Goal: Subscribe to service/newsletter

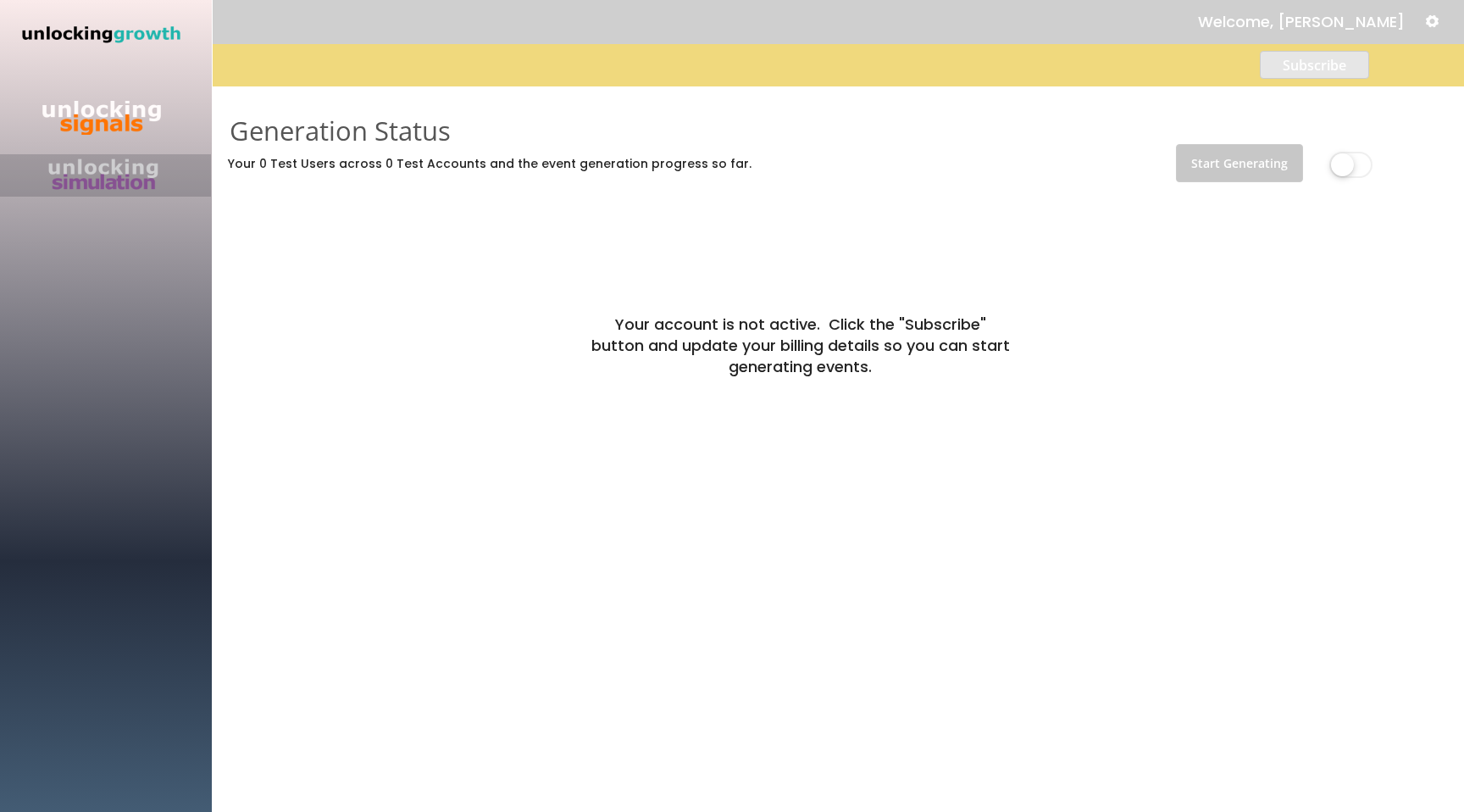
click at [1281, 63] on button "Subscribe" at bounding box center [1314, 65] width 109 height 28
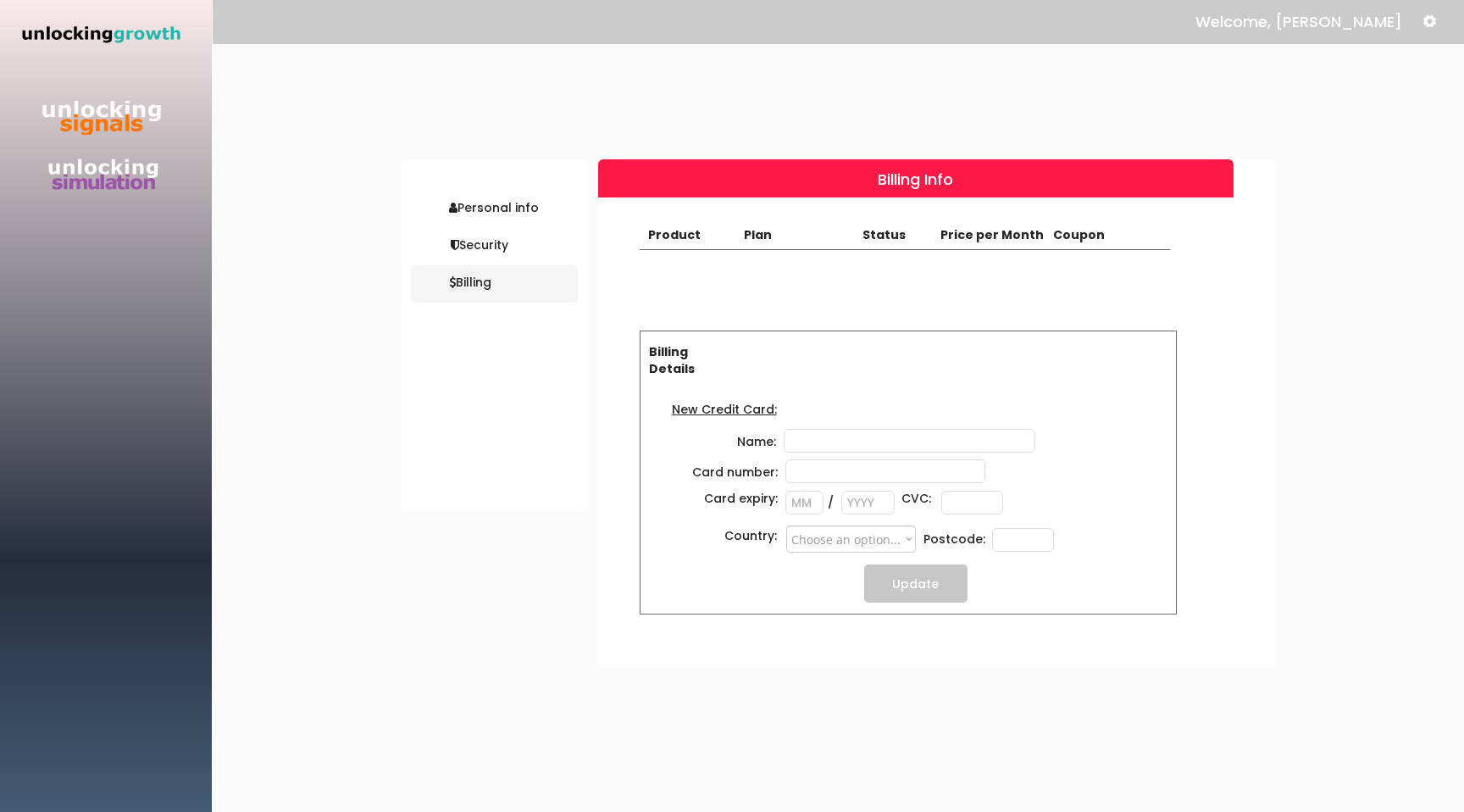
click at [125, 165] on img at bounding box center [101, 175] width 118 height 35
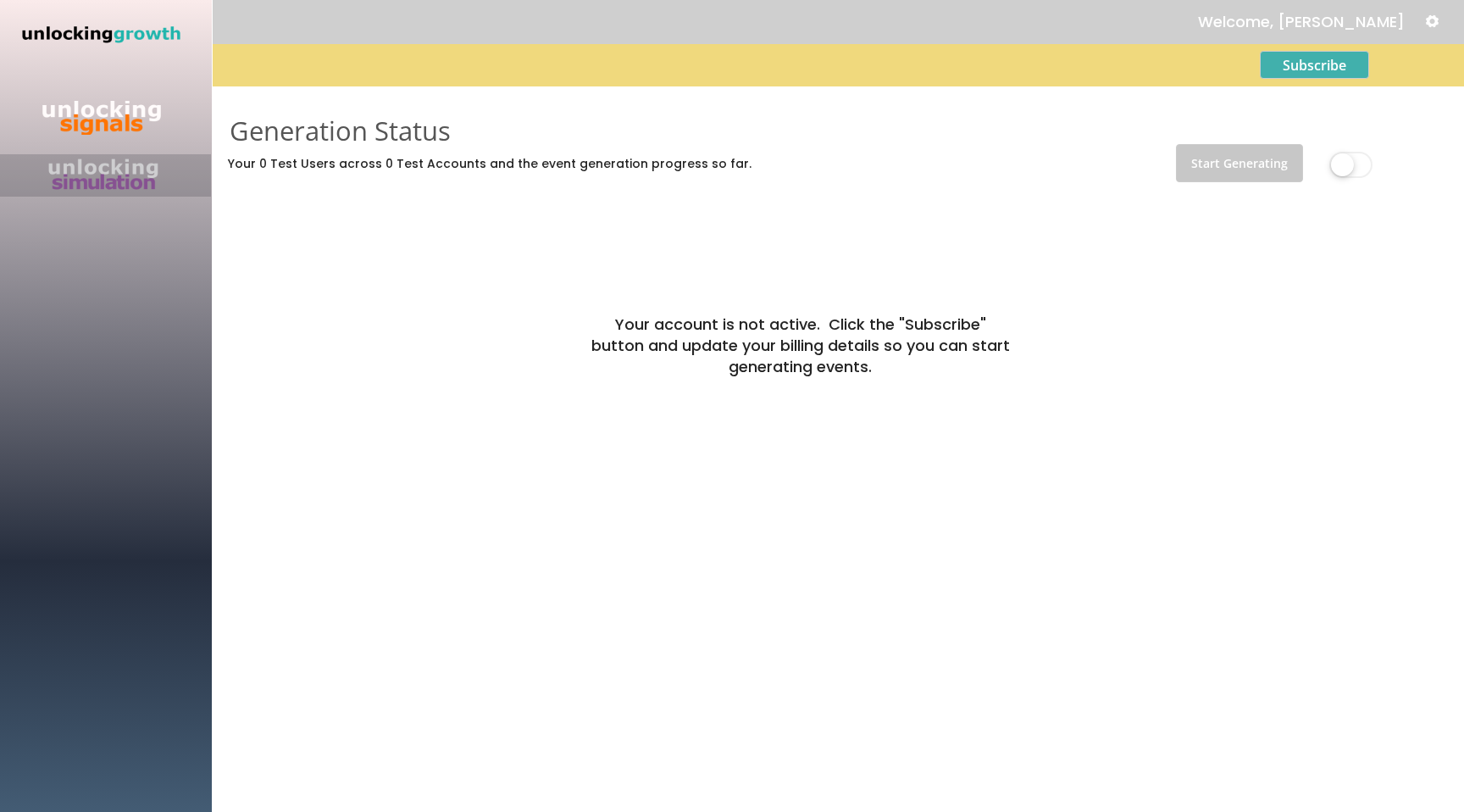
click at [1346, 161] on label at bounding box center [1352, 166] width 52 height 37
click at [1353, 166] on label at bounding box center [1352, 166] width 52 height 37
click at [1292, 61] on button "Subscribe" at bounding box center [1314, 65] width 109 height 28
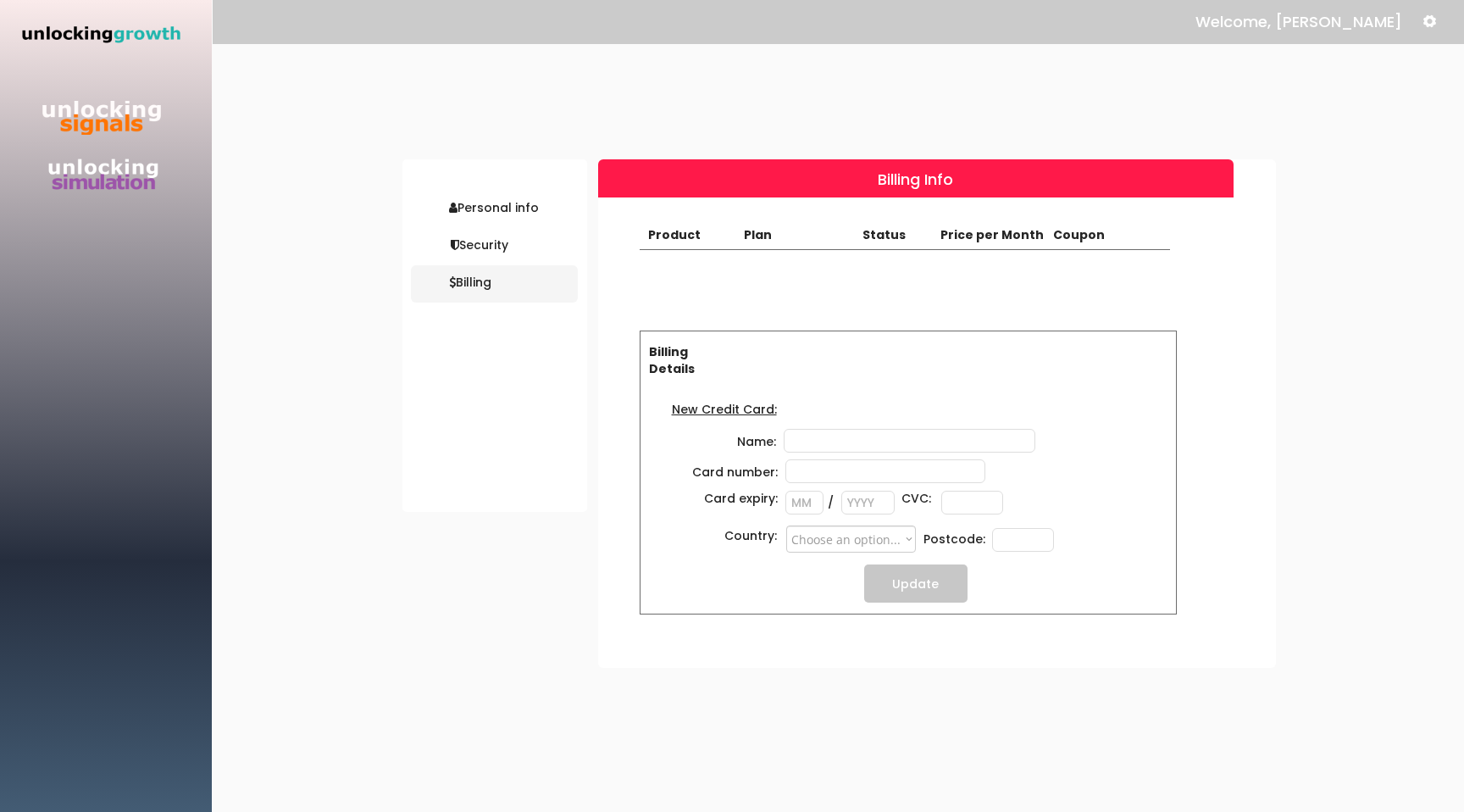
click at [986, 236] on div "Price per Month" at bounding box center [995, 235] width 109 height 18
click at [465, 223] on div "Personal info" at bounding box center [494, 208] width 167 height 37
click at [479, 209] on div "Personal info" at bounding box center [494, 208] width 167 height 15
